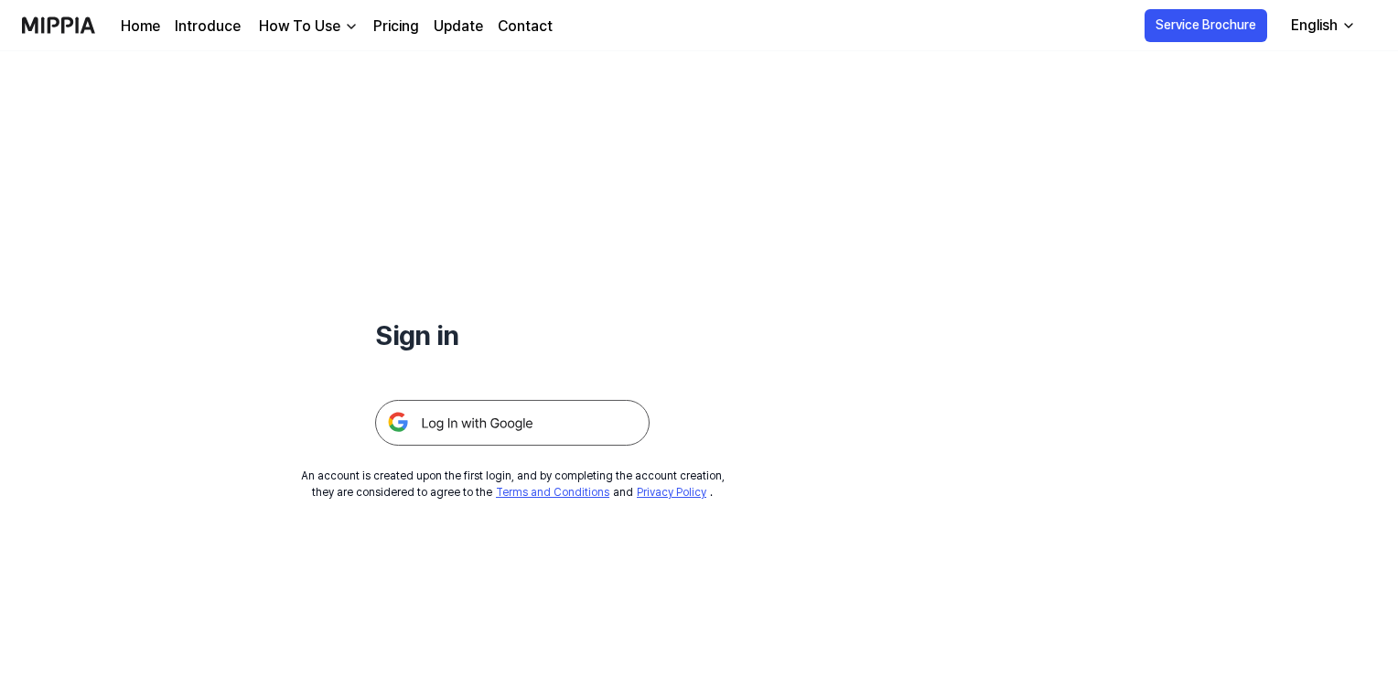
click at [486, 420] on img at bounding box center [512, 423] width 275 height 46
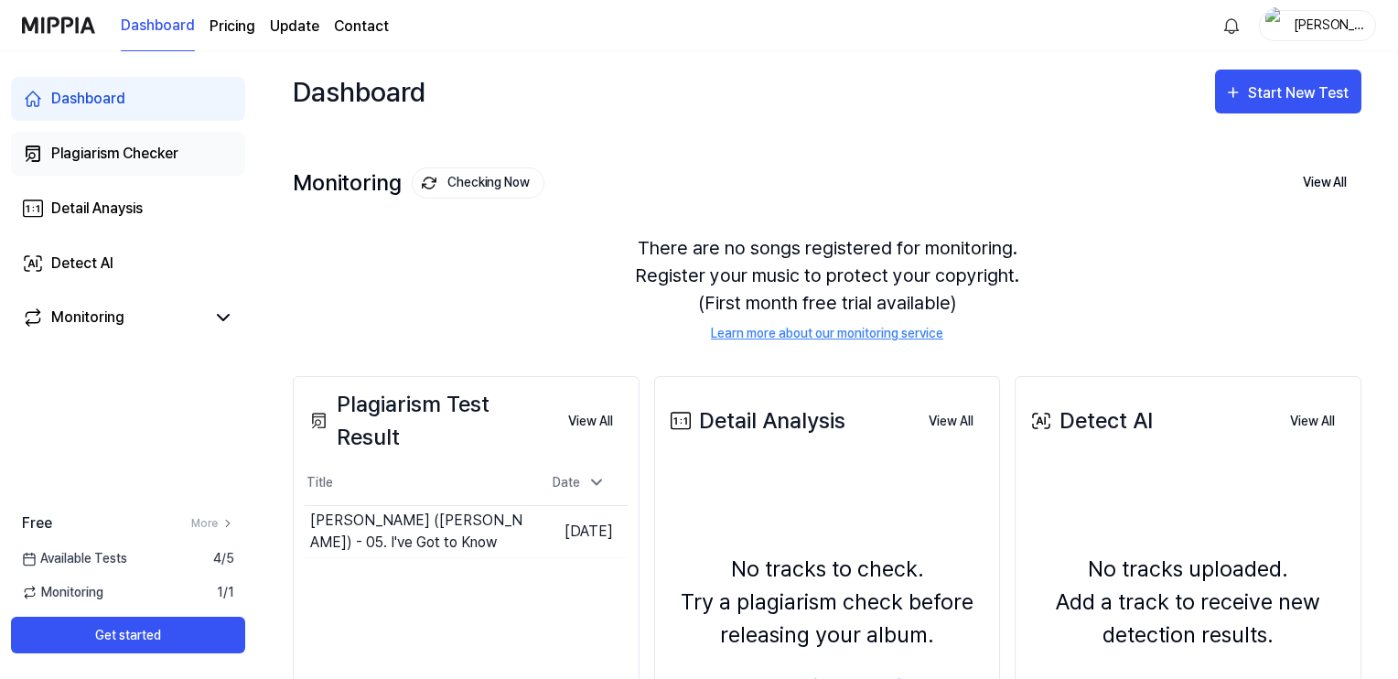
click at [147, 157] on div "Plagiarism Checker" at bounding box center [114, 154] width 127 height 22
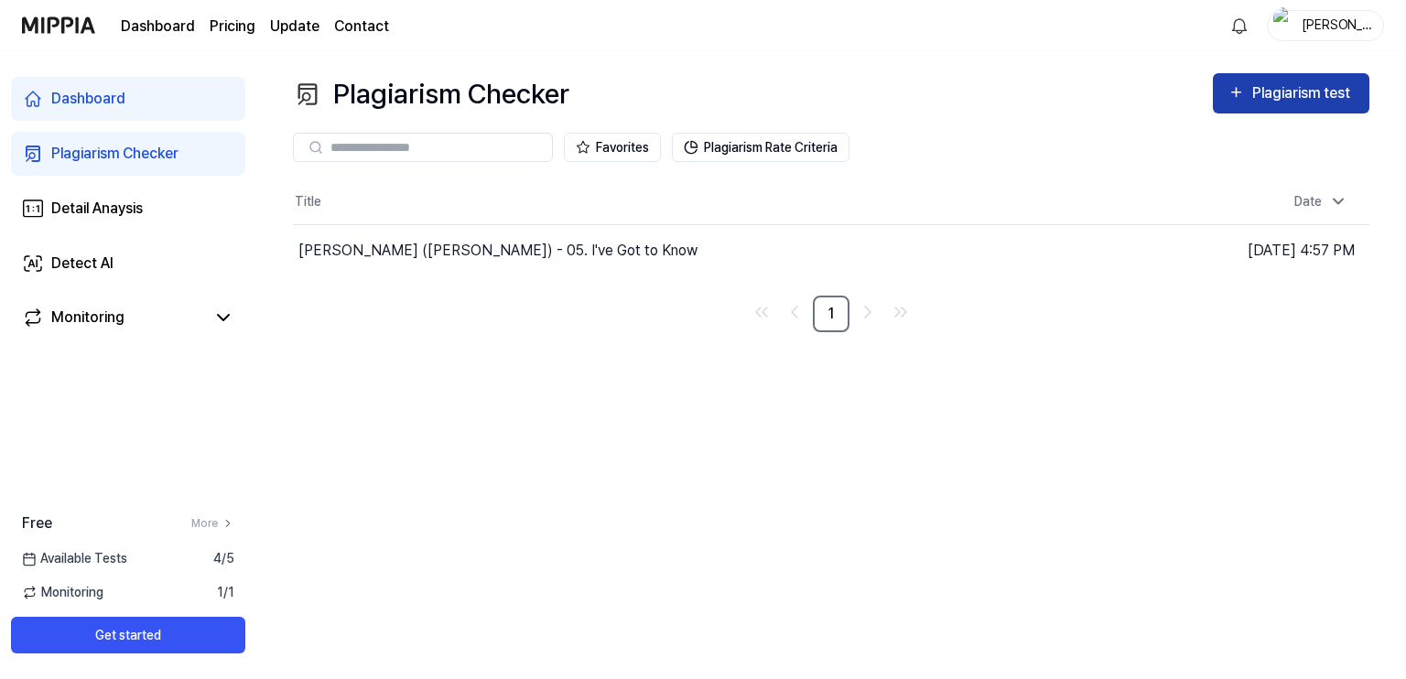
click at [1276, 94] on div "Plagiarism test" at bounding box center [1303, 93] width 103 height 24
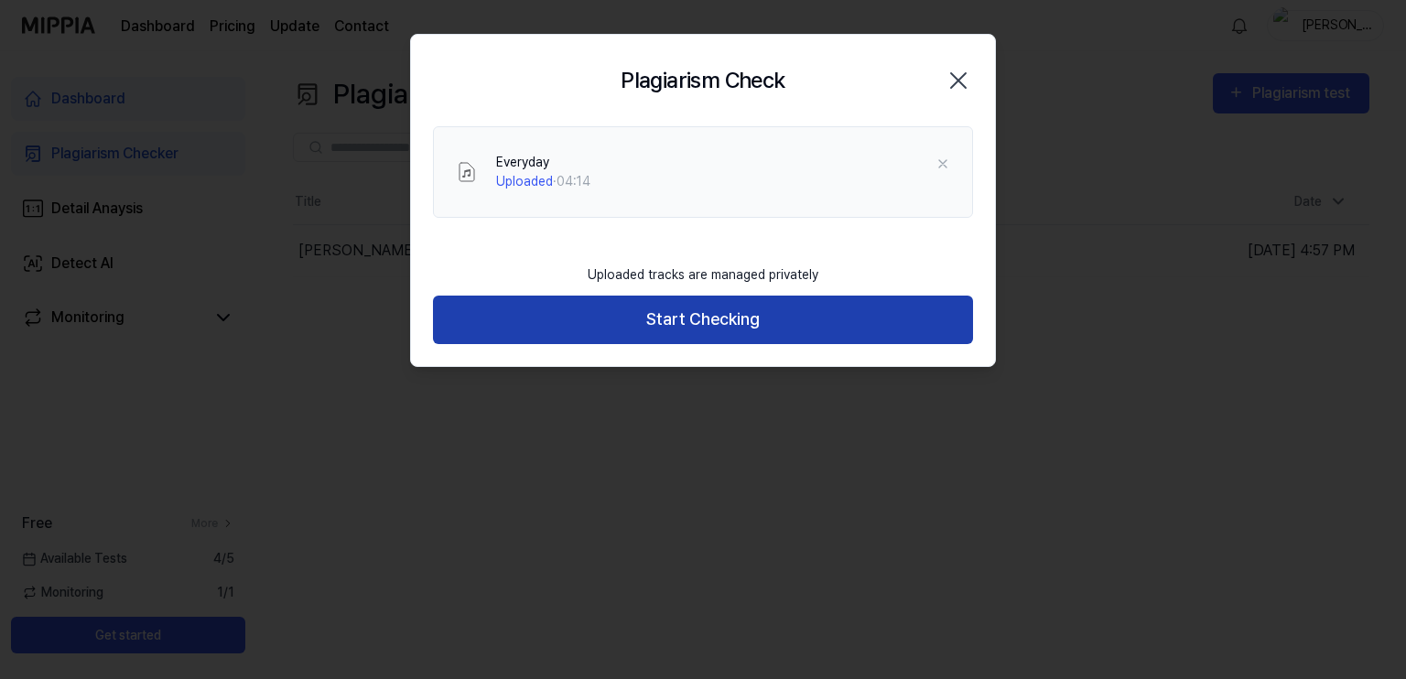
click at [713, 319] on button "Start Checking" at bounding box center [703, 320] width 540 height 49
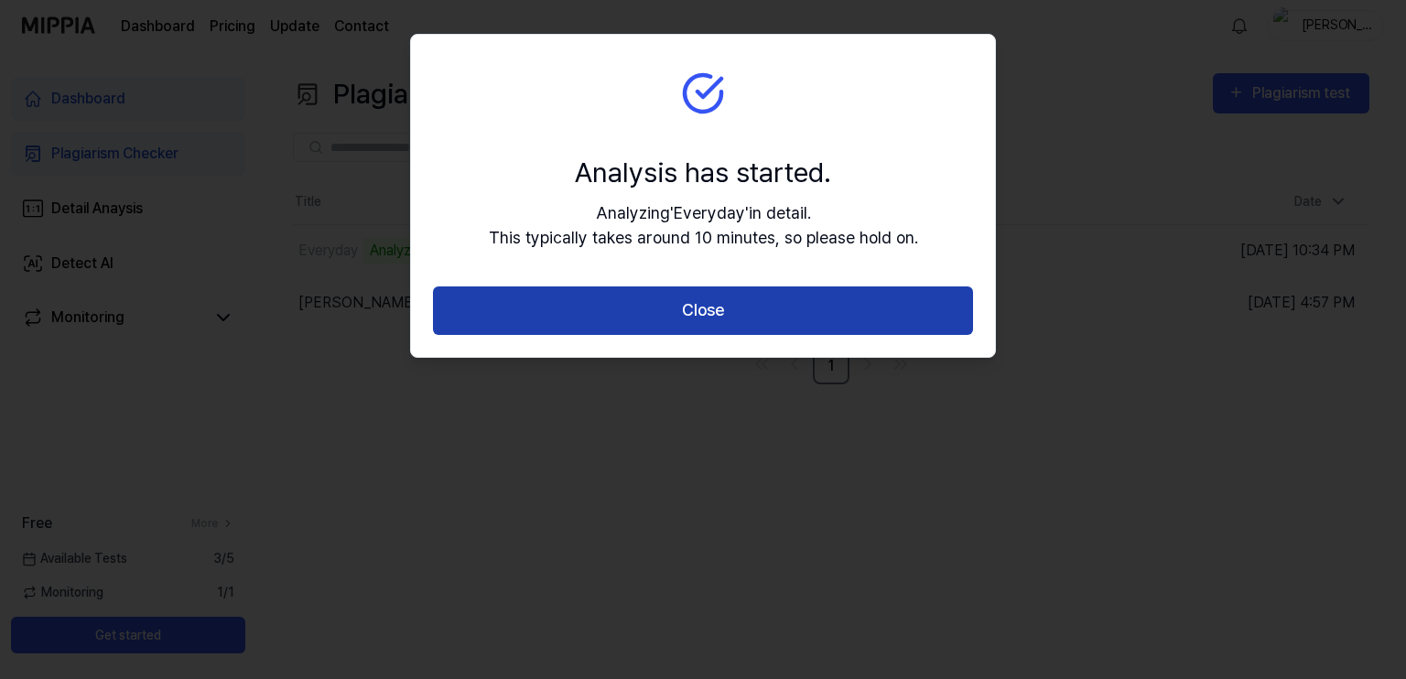
click at [738, 314] on button "Close" at bounding box center [703, 310] width 540 height 49
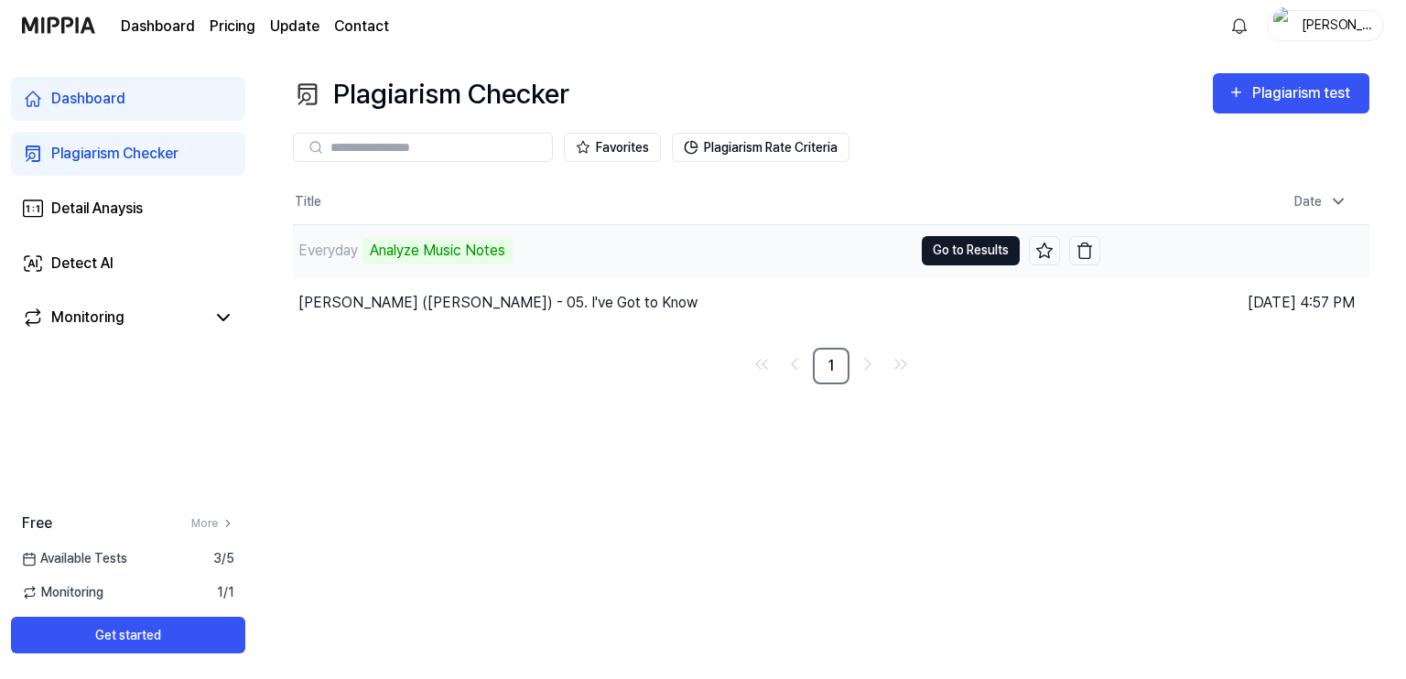
click at [945, 249] on button "Go to Results" at bounding box center [971, 250] width 98 height 29
